Goal: Task Accomplishment & Management: Use online tool/utility

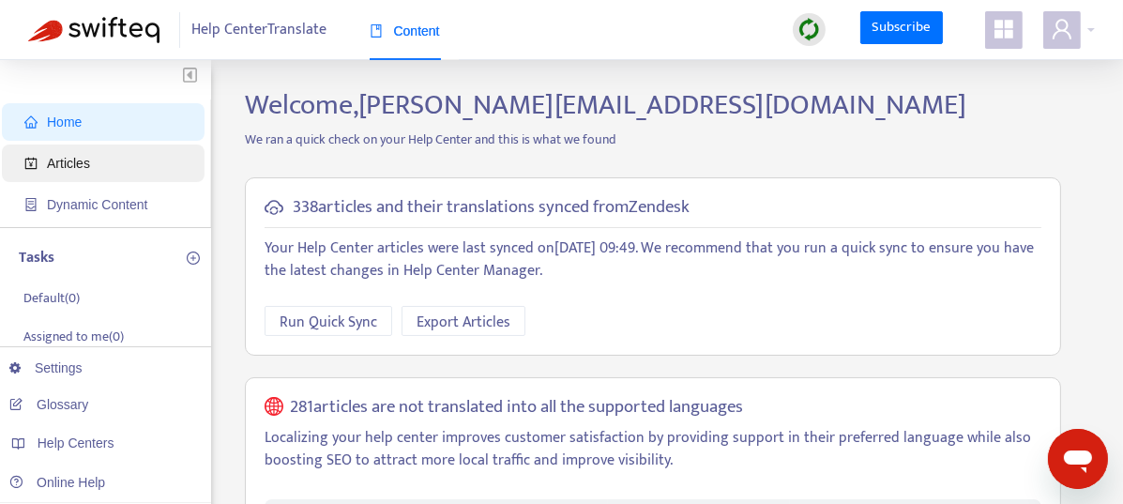
click at [87, 164] on span "Articles" at bounding box center [68, 163] width 43 height 15
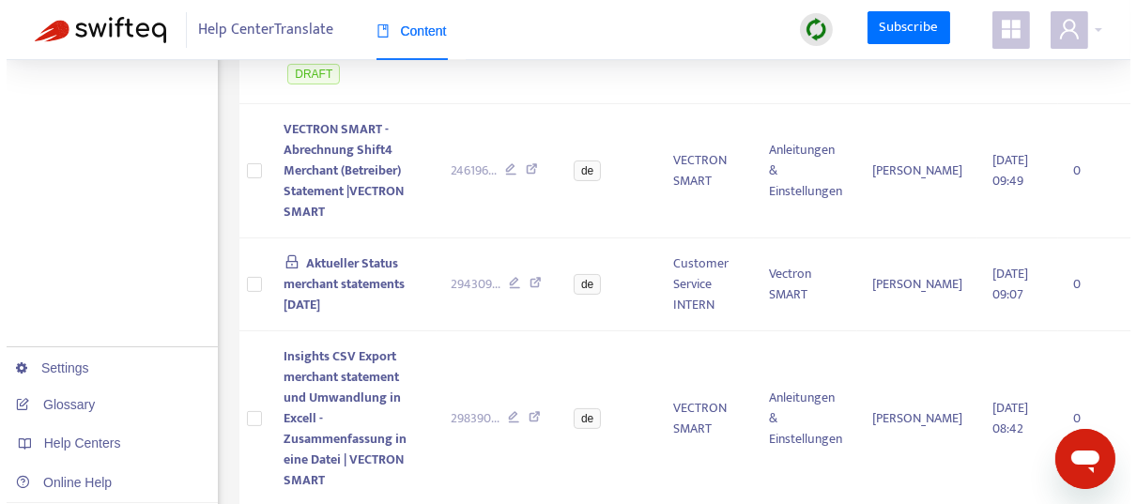
scroll to position [440, 0]
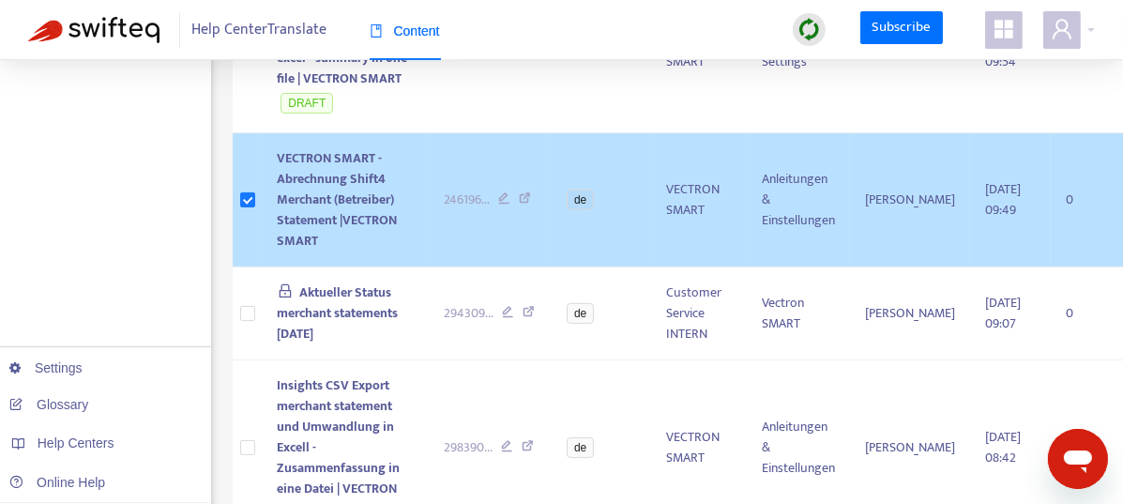
click at [313, 209] on span "VECTRON SMART - Abrechnung Shift4 Merchant (Betreiber) Statement |VECTRON SMART" at bounding box center [338, 199] width 120 height 104
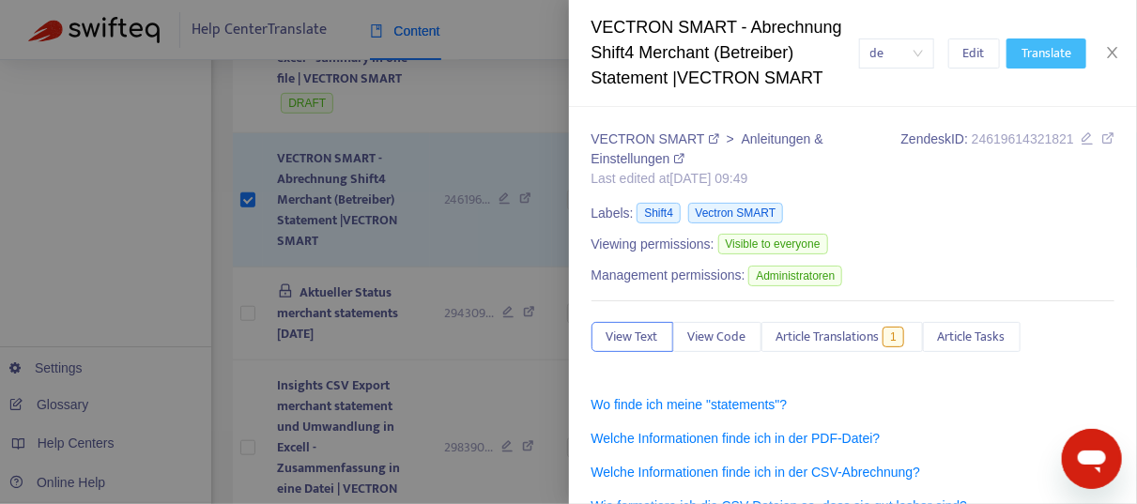
click at [1047, 55] on span "Translate" at bounding box center [1046, 53] width 50 height 21
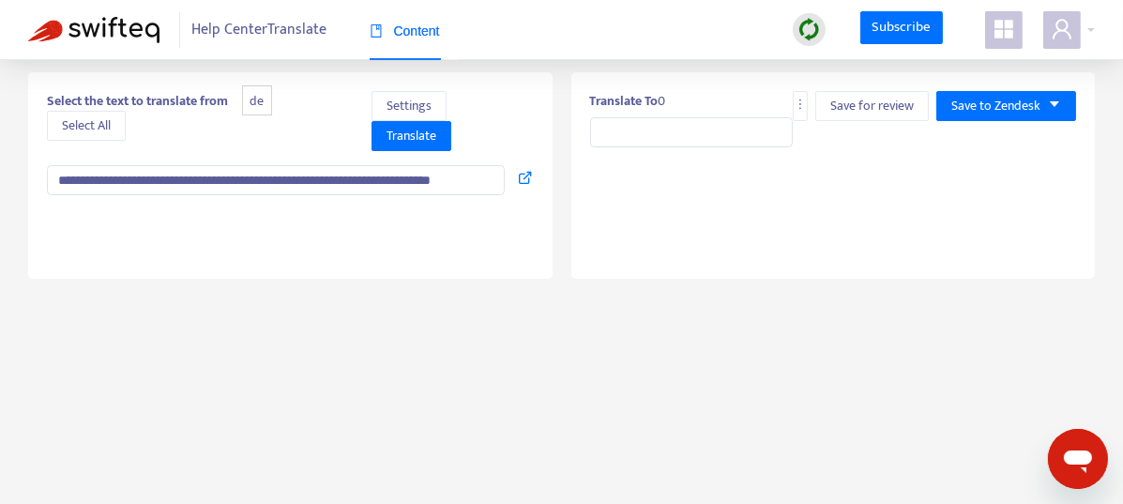
scroll to position [0, 0]
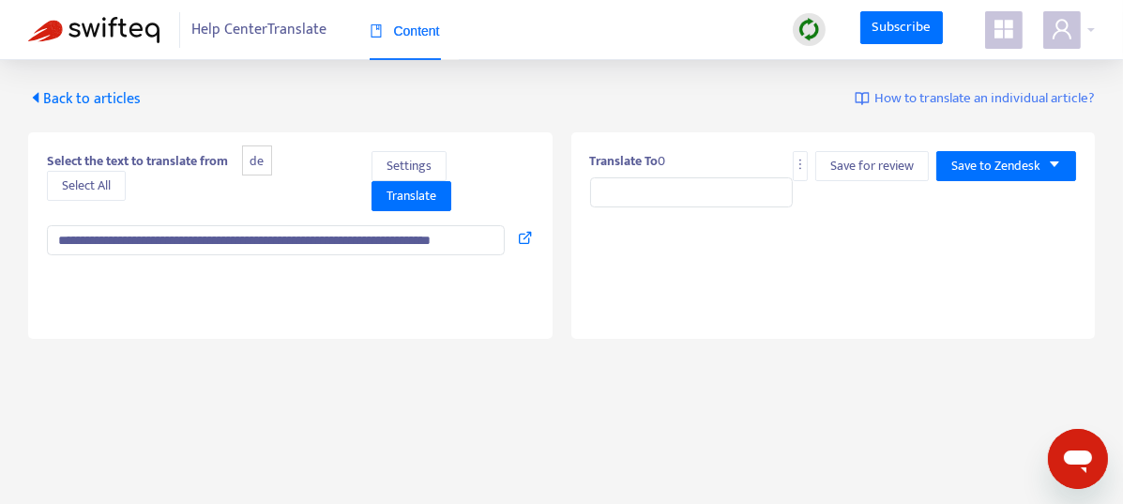
type input "**********"
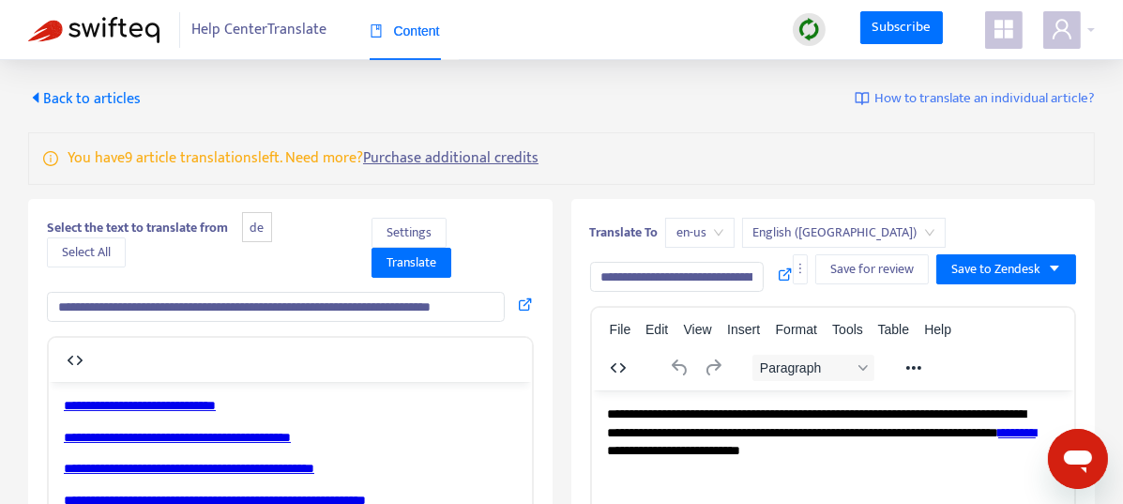
click at [425, 306] on input "**********" at bounding box center [276, 307] width 458 height 30
click at [426, 264] on span "Translate" at bounding box center [412, 262] width 50 height 21
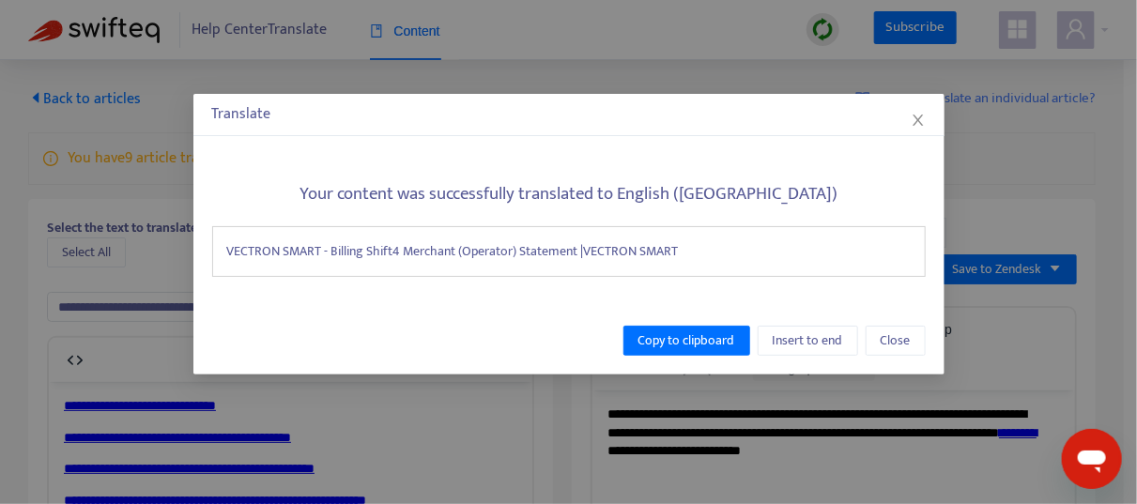
click at [669, 357] on div "Copy to clipboard Insert to end Close" at bounding box center [568, 341] width 751 height 68
click at [669, 344] on span "Copy to clipboard" at bounding box center [686, 340] width 97 height 21
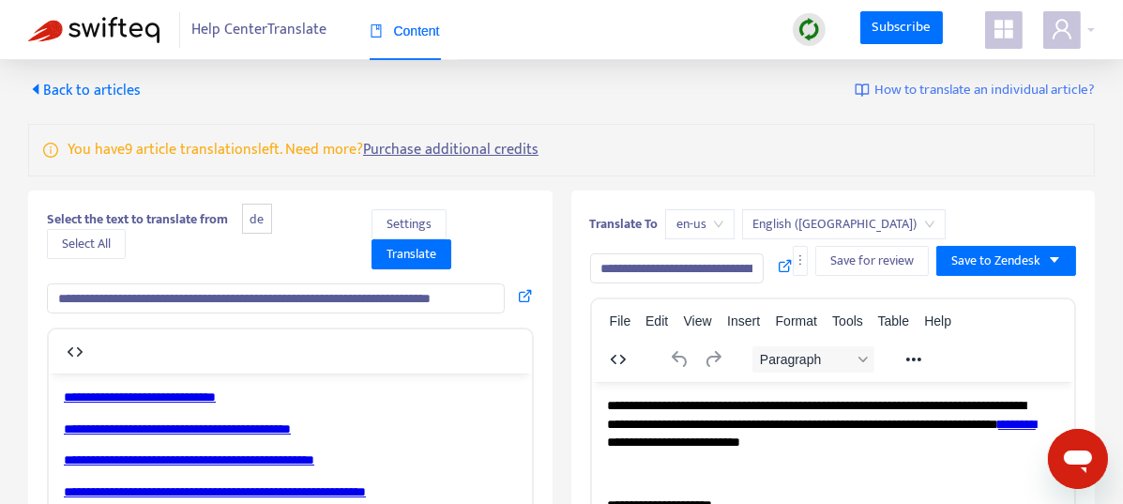
scroll to position [9, 0]
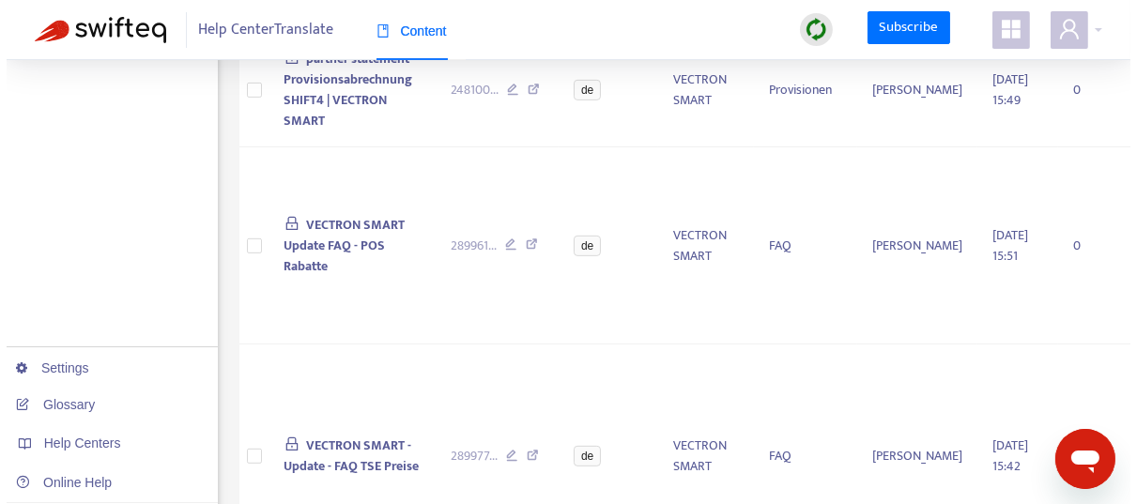
scroll to position [911, 0]
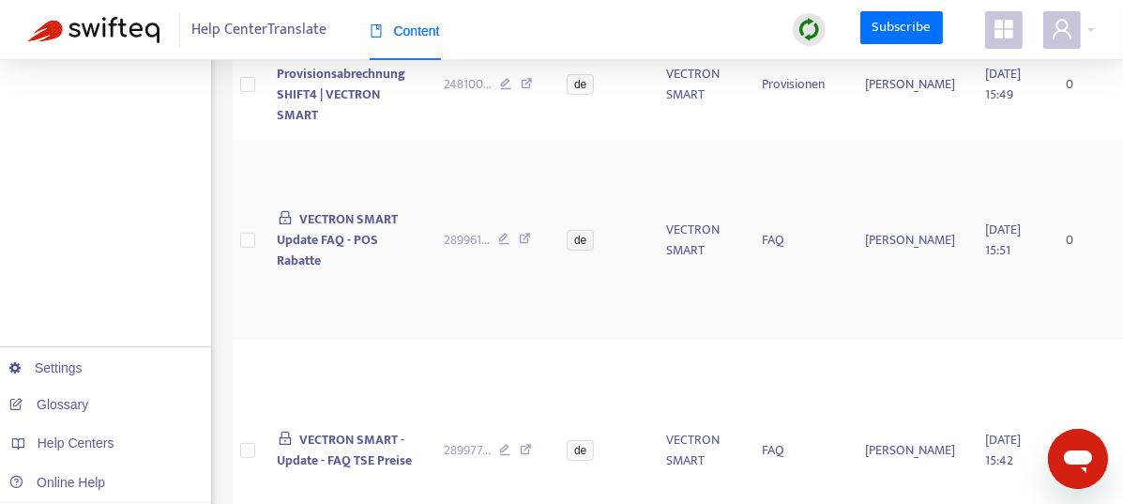
click at [319, 233] on span "VECTRON SMART Update FAQ - POS Rabatte" at bounding box center [338, 239] width 121 height 63
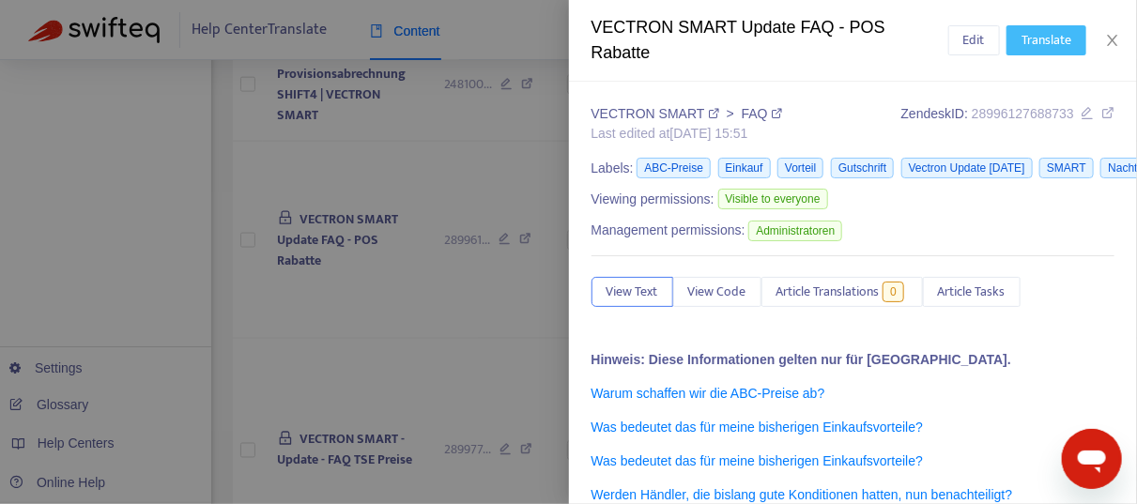
click at [1045, 34] on span "Translate" at bounding box center [1046, 40] width 50 height 21
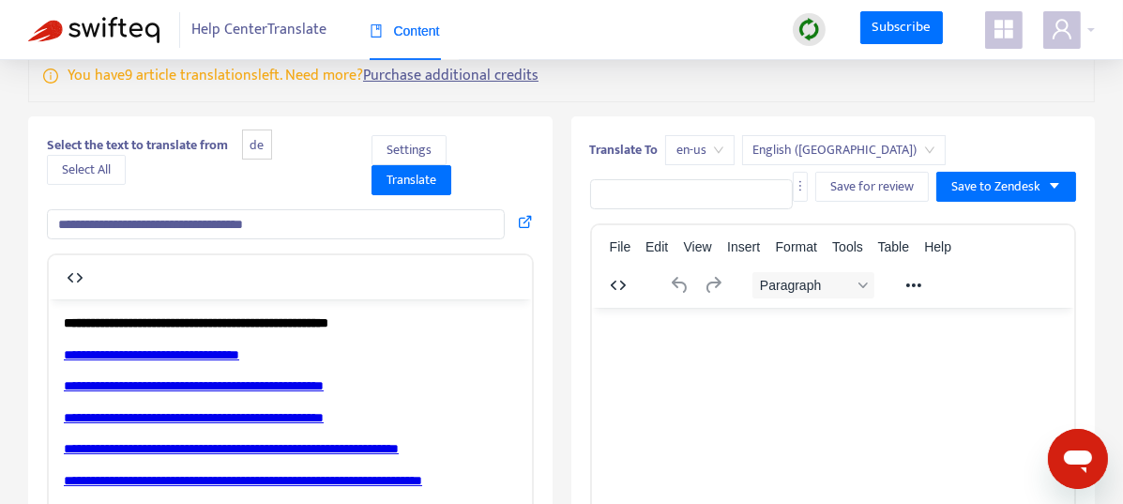
scroll to position [128, 0]
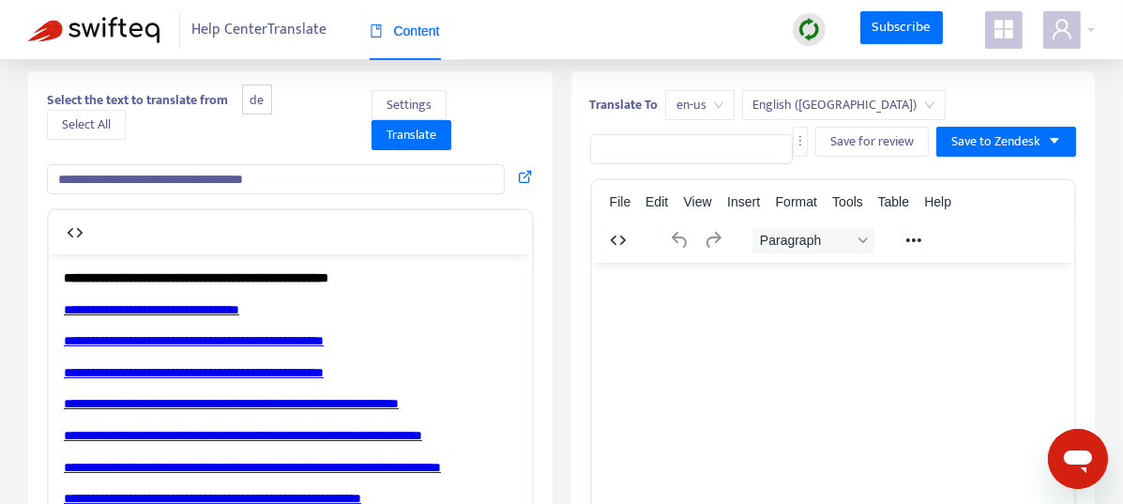
click at [340, 178] on input "**********" at bounding box center [276, 179] width 458 height 30
click at [423, 126] on span "Translate" at bounding box center [412, 135] width 50 height 21
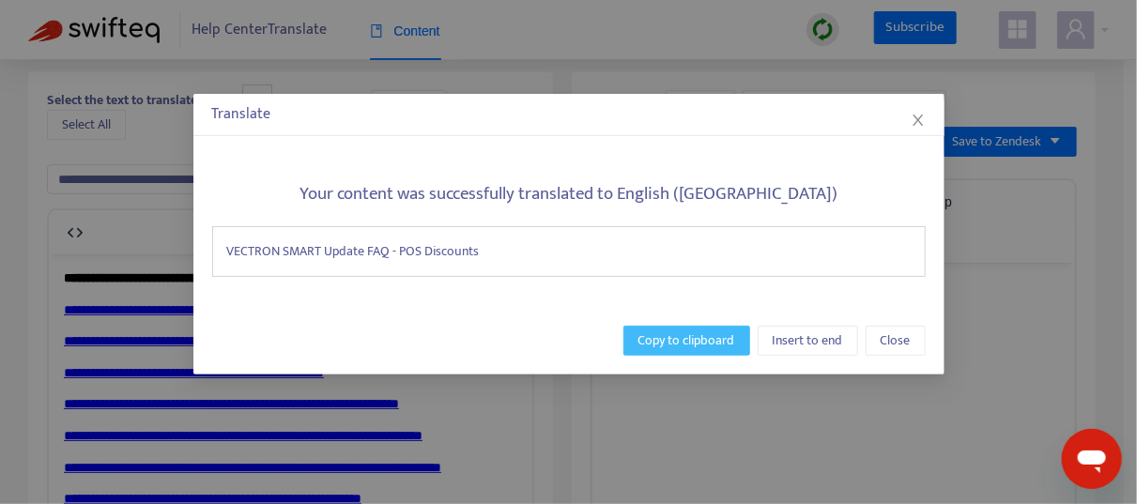
click at [689, 347] on span "Copy to clipboard" at bounding box center [686, 340] width 97 height 21
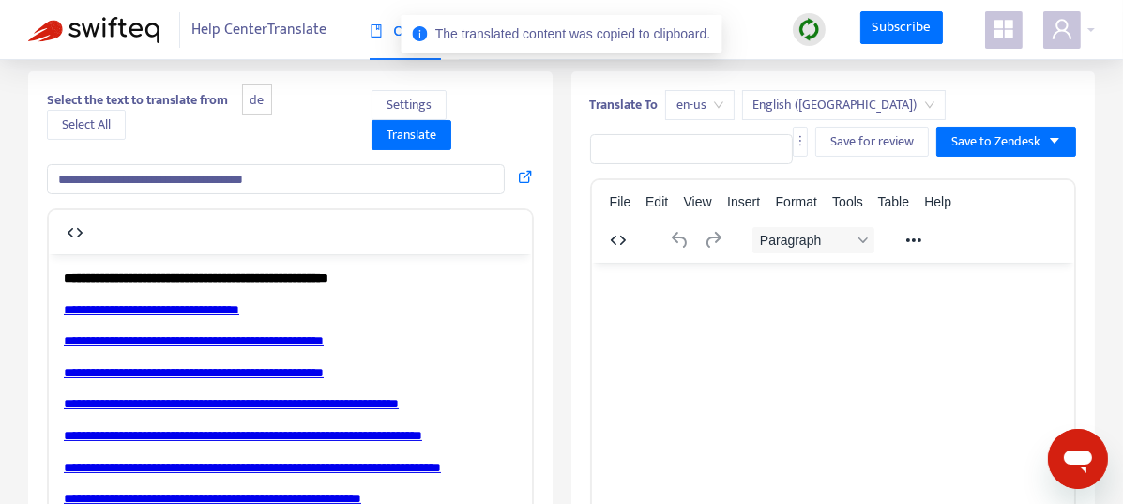
click at [667, 152] on input "text" at bounding box center [692, 149] width 204 height 30
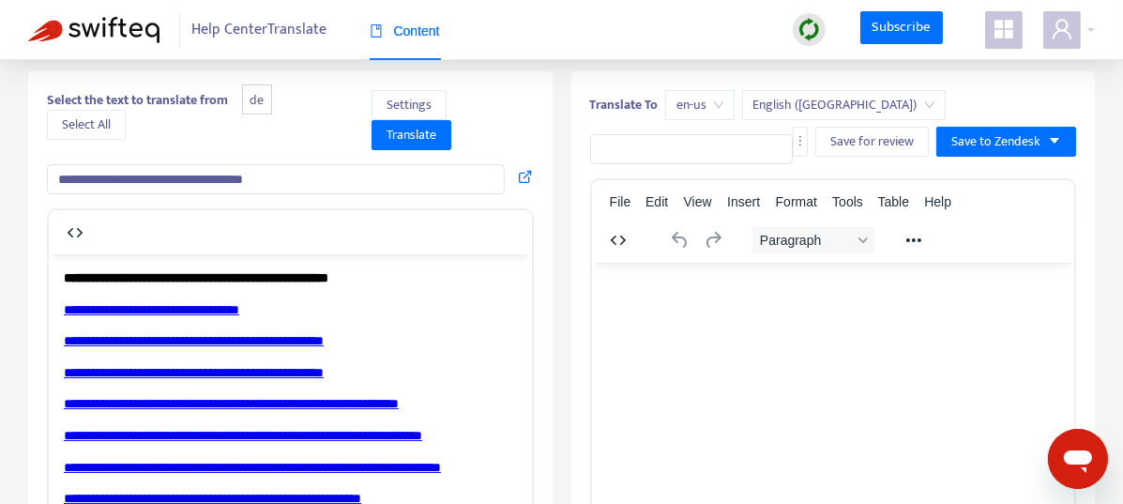
drag, startPoint x: 385, startPoint y: 173, endPoint x: 0, endPoint y: 176, distance: 384.8
click at [0, 176] on html "**********" at bounding box center [561, 425] width 1123 height 1106
click at [420, 136] on span "Translate" at bounding box center [412, 135] width 50 height 21
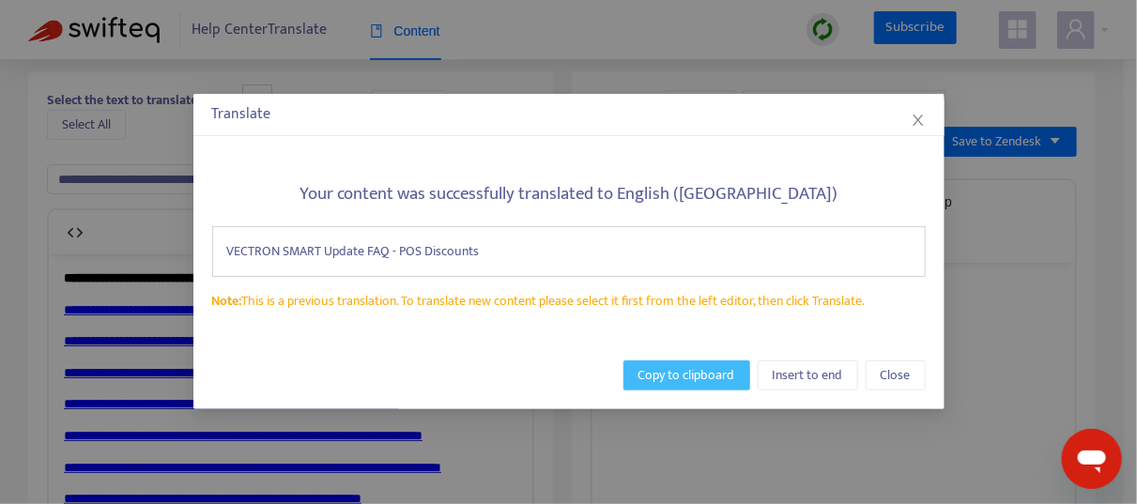
click at [686, 379] on span "Copy to clipboard" at bounding box center [686, 375] width 97 height 21
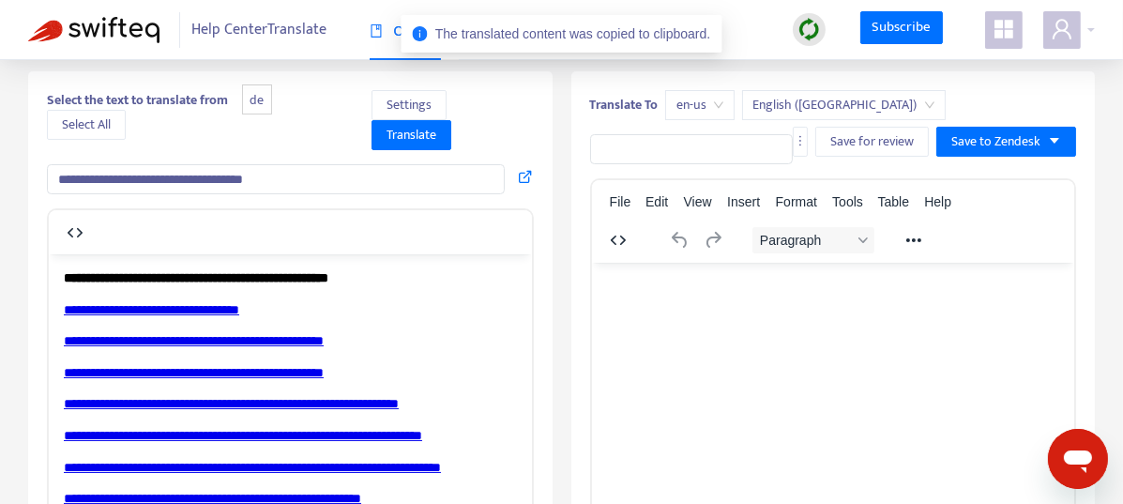
click at [633, 138] on input "text" at bounding box center [692, 149] width 204 height 30
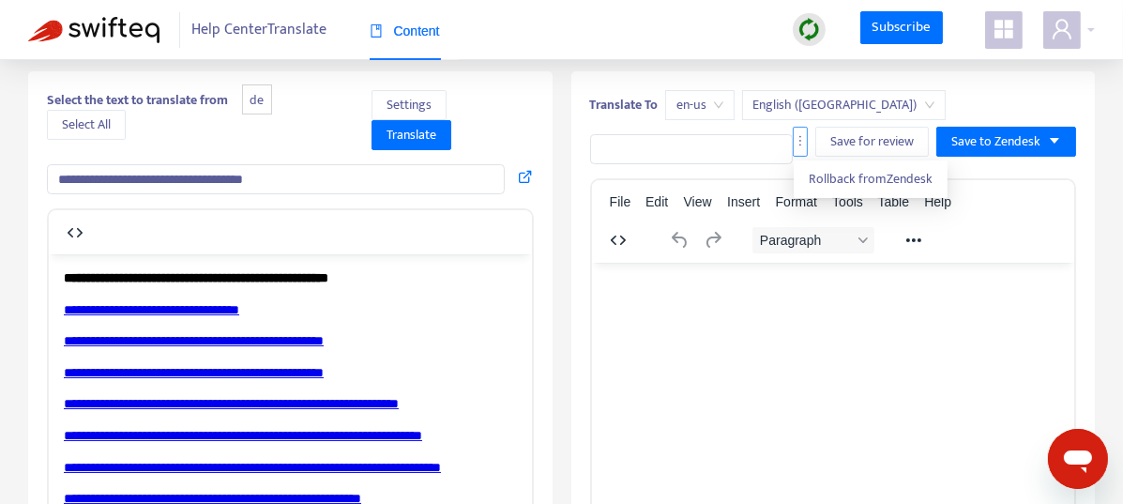
click at [805, 148] on button "button" at bounding box center [800, 142] width 15 height 30
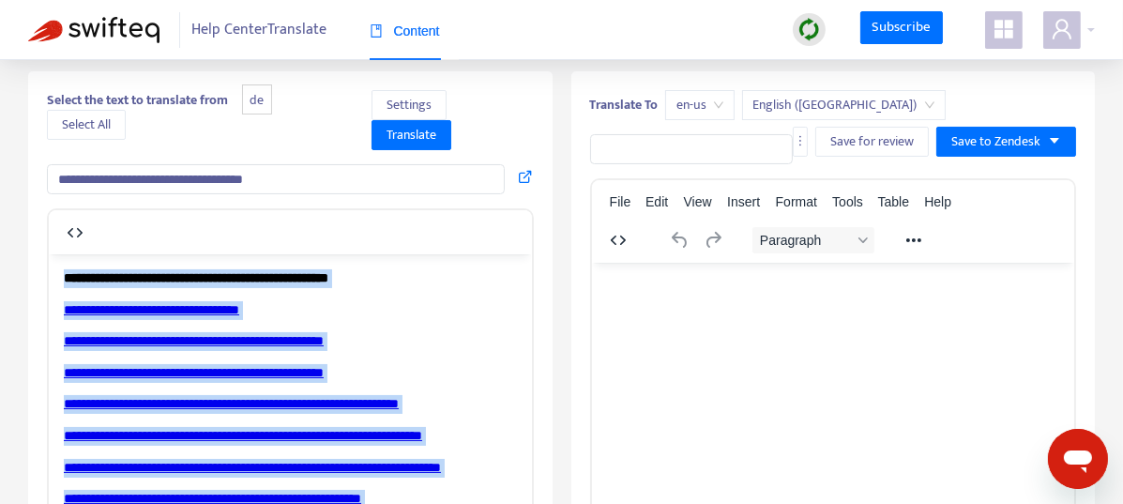
copy body "**********"
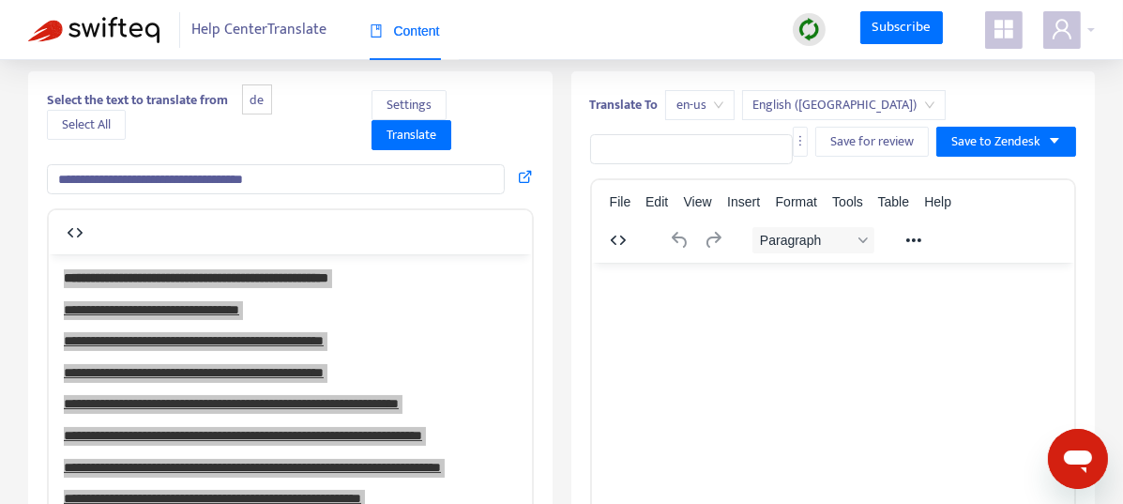
click at [724, 311] on html at bounding box center [832, 286] width 483 height 49
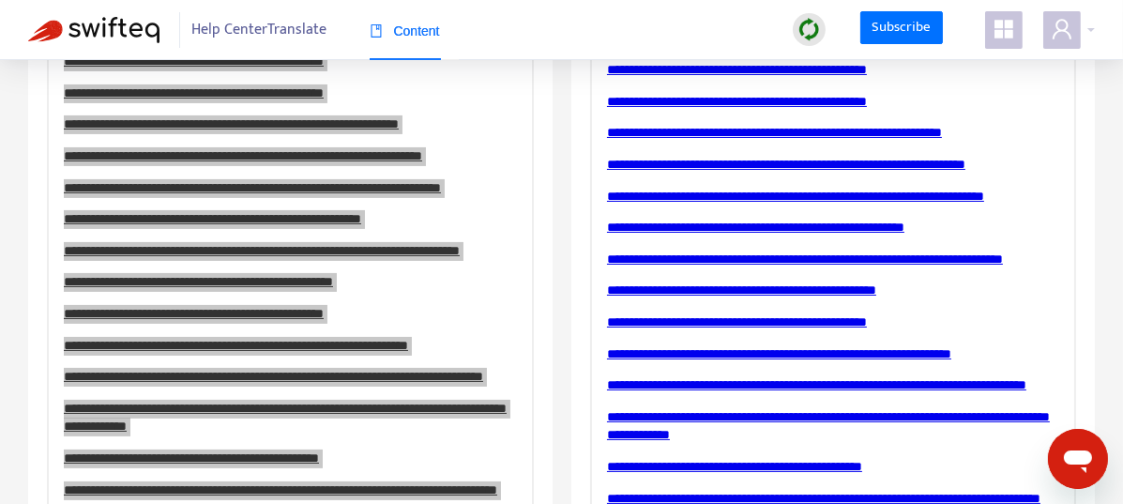
scroll to position [405, 0]
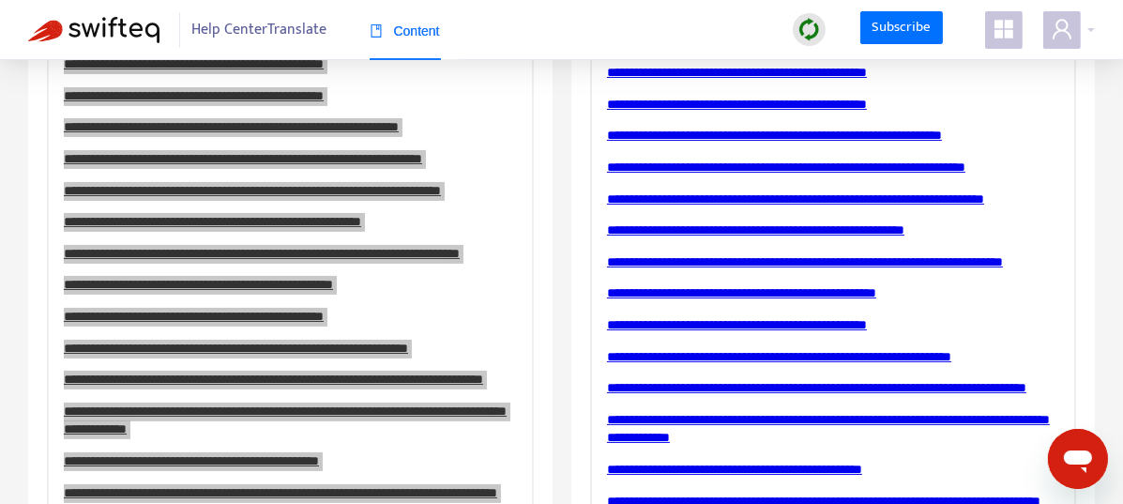
click at [531, 78] on div "p" at bounding box center [290, 306] width 487 height 751
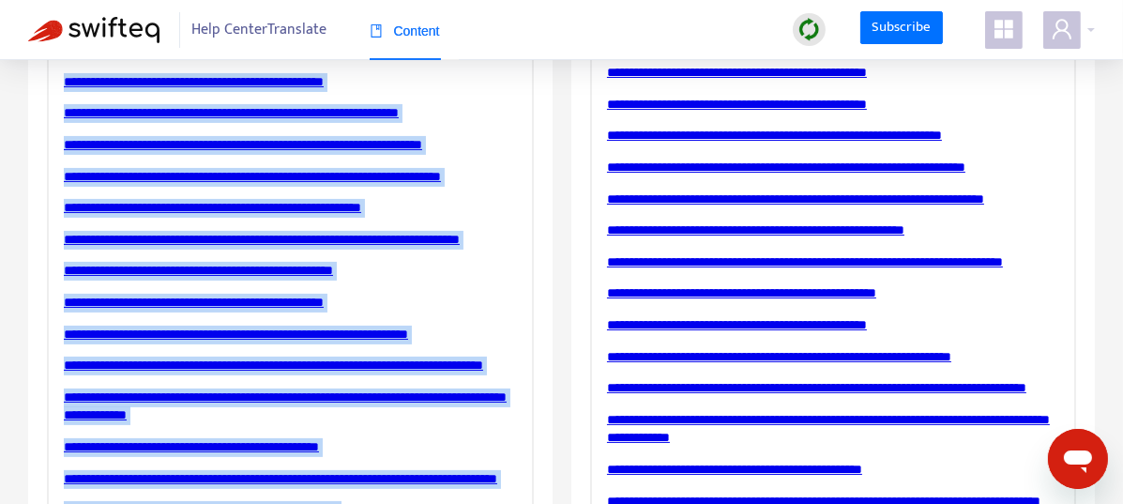
scroll to position [0, 0]
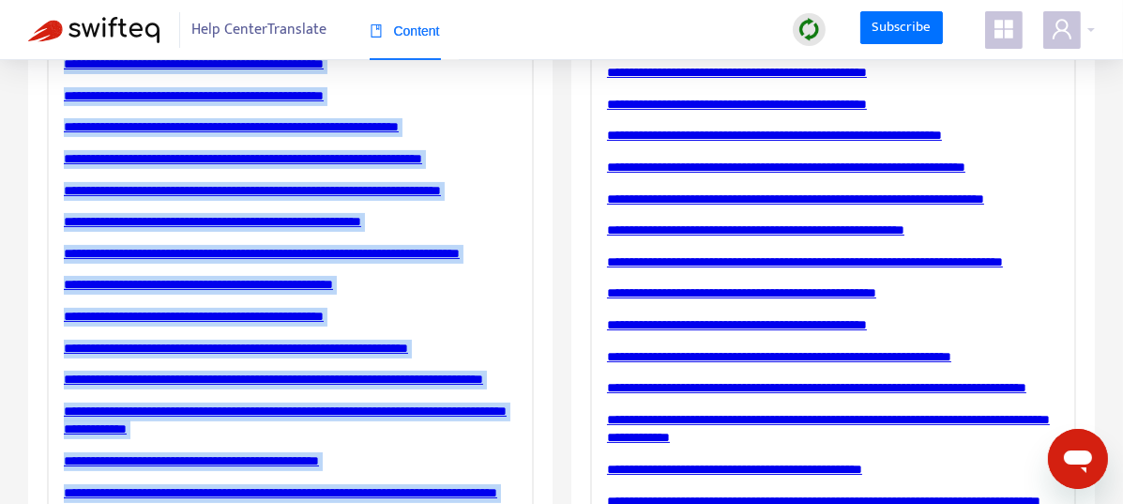
drag, startPoint x: 525, startPoint y: 86, endPoint x: 559, endPoint y: -4, distance: 96.6
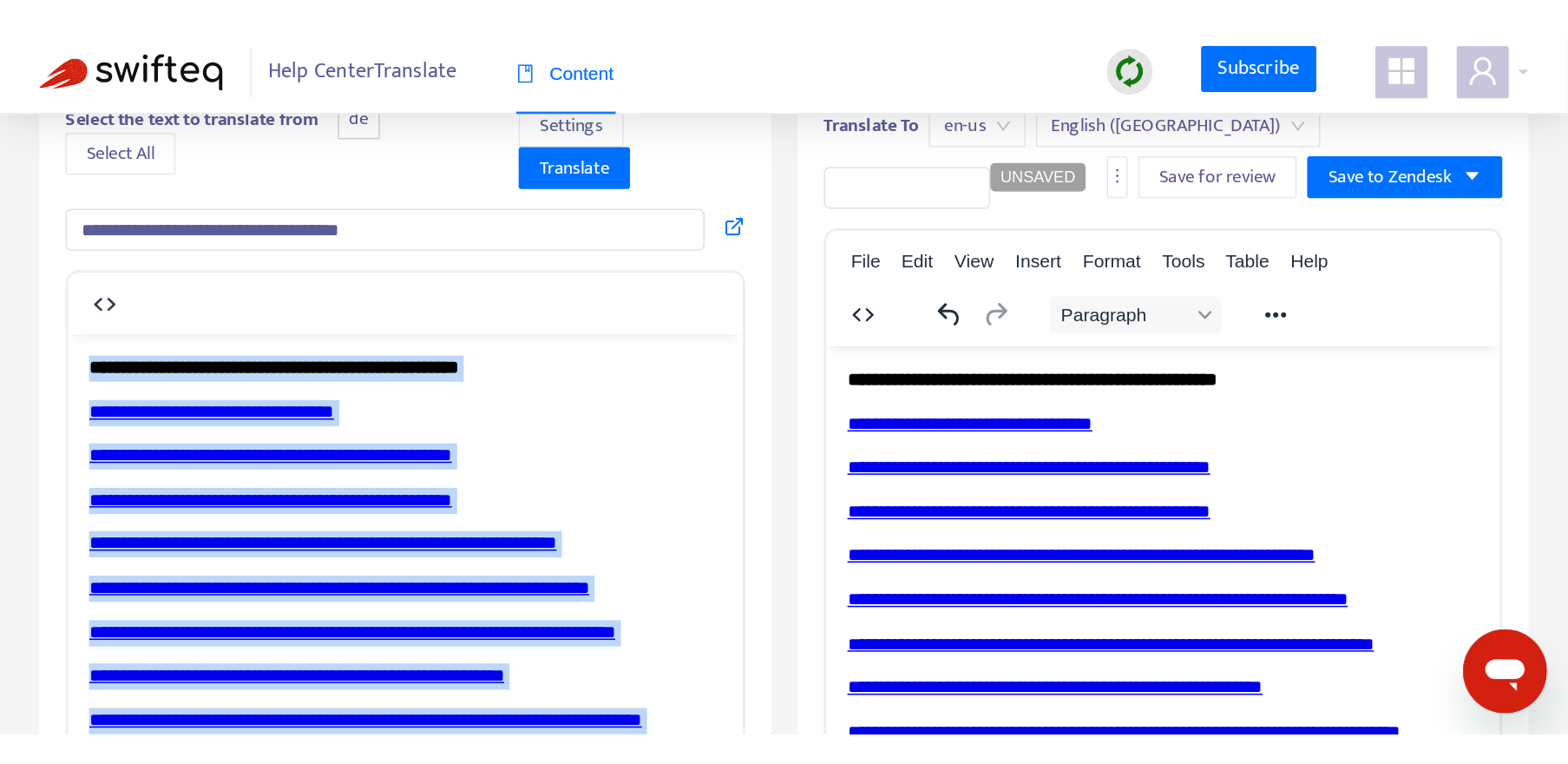
scroll to position [4, 0]
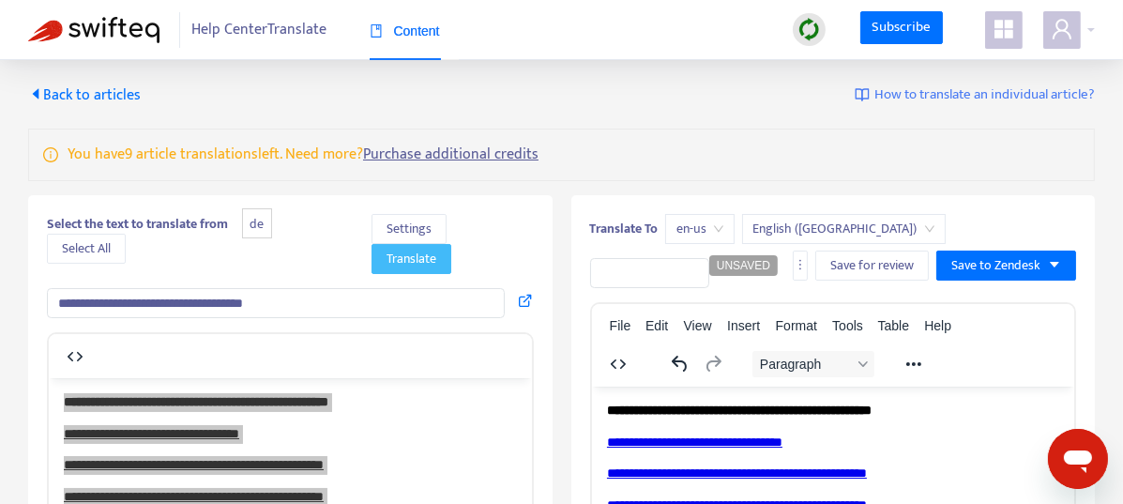
click at [407, 252] on span "Translate" at bounding box center [412, 259] width 50 height 21
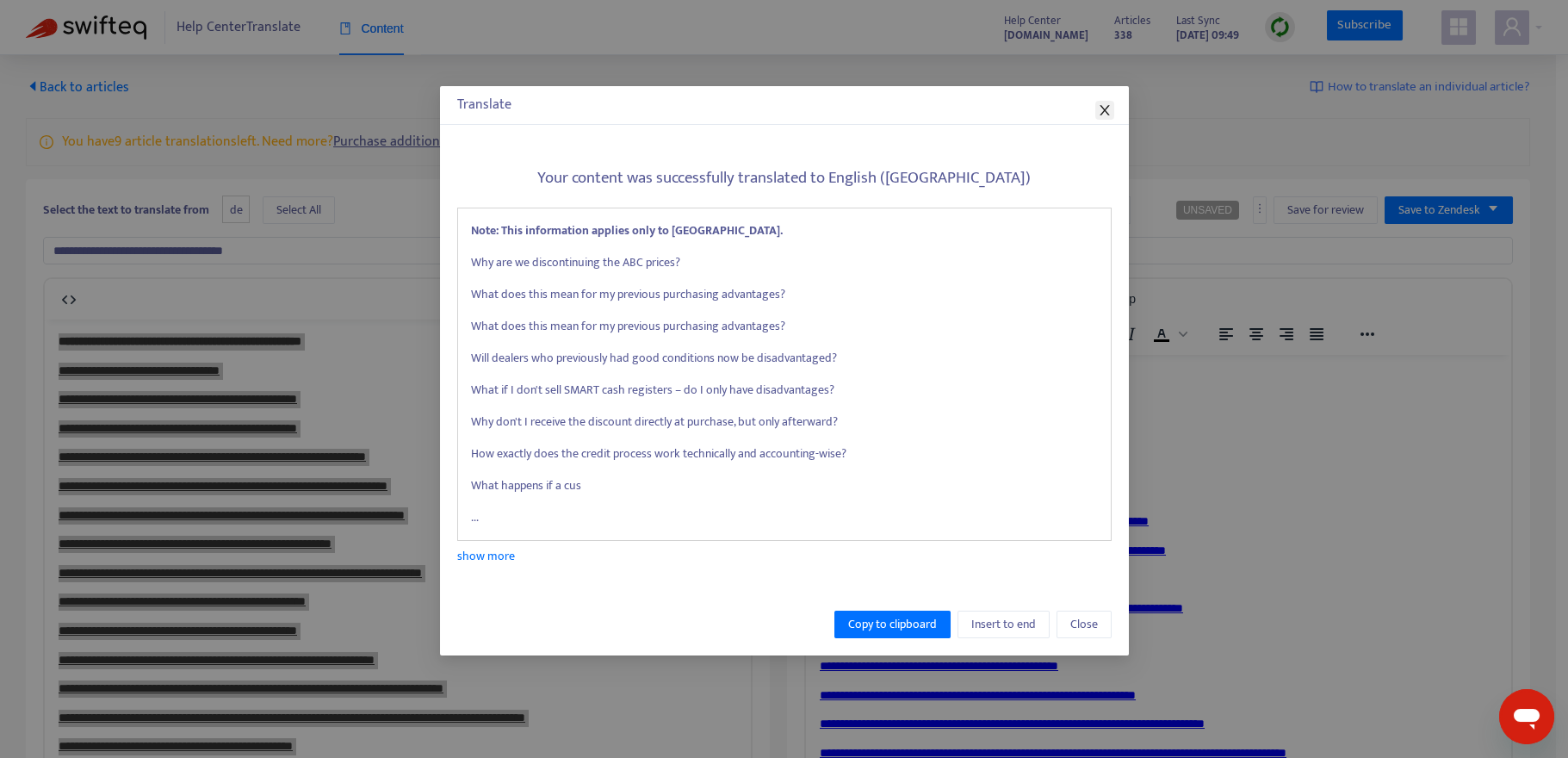
click at [1042, 115] on icon "close" at bounding box center [1105, 110] width 14 height 14
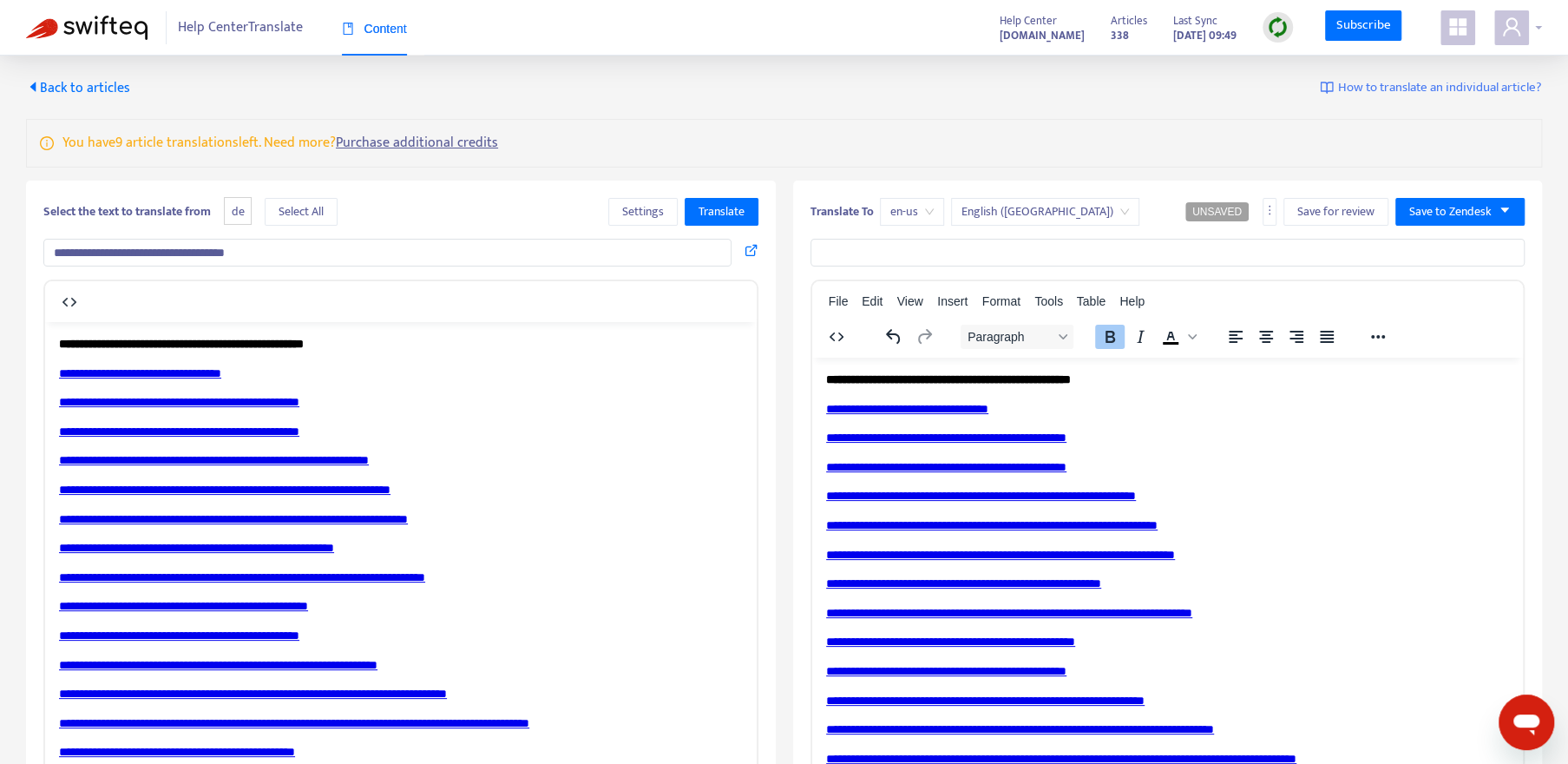
click at [1050, 34] on icon "user" at bounding box center [1512, 27] width 18 height 18
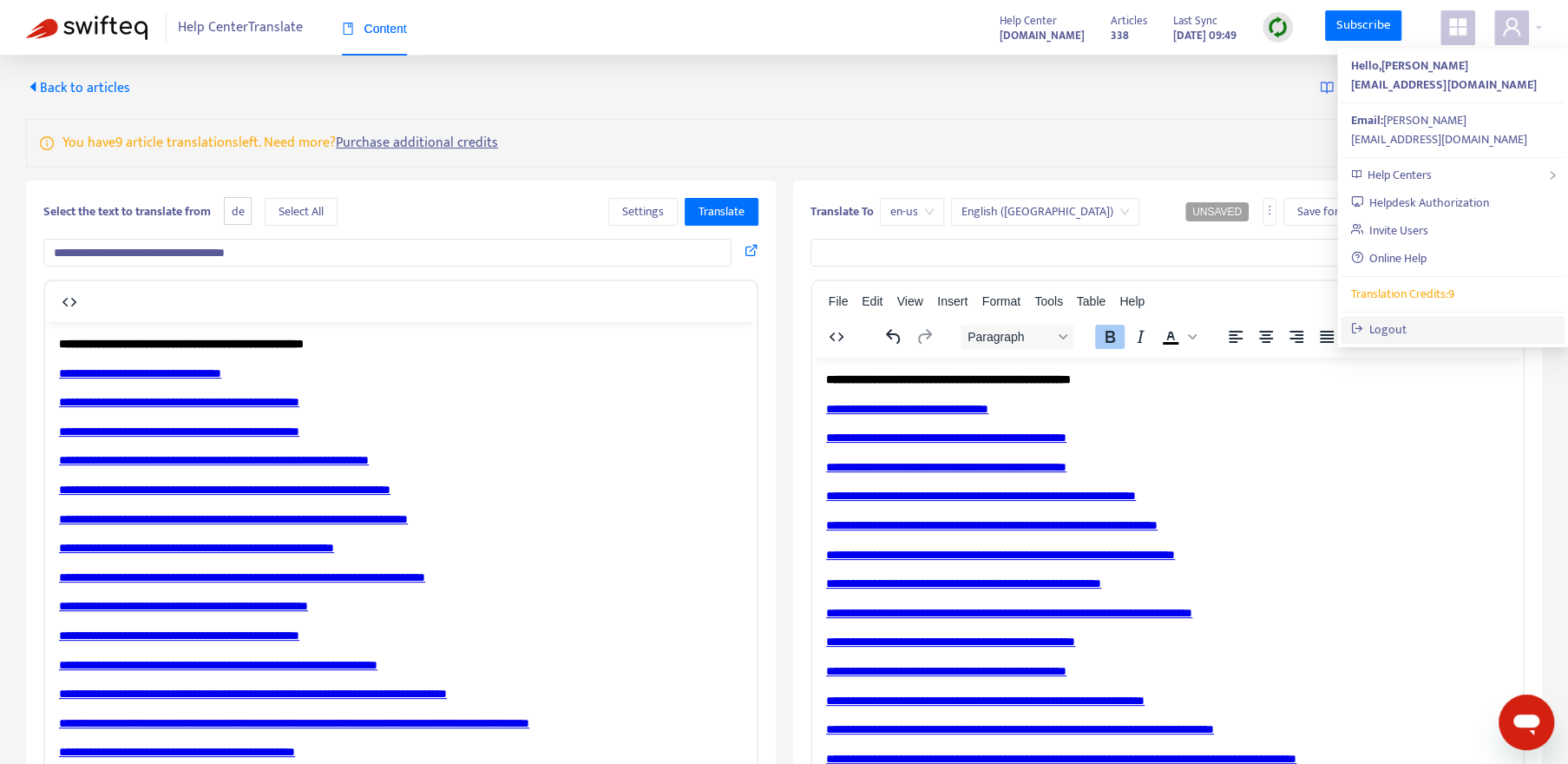
click at [1050, 319] on link "Logout" at bounding box center [1378, 329] width 56 height 20
